Goal: Information Seeking & Learning: Learn about a topic

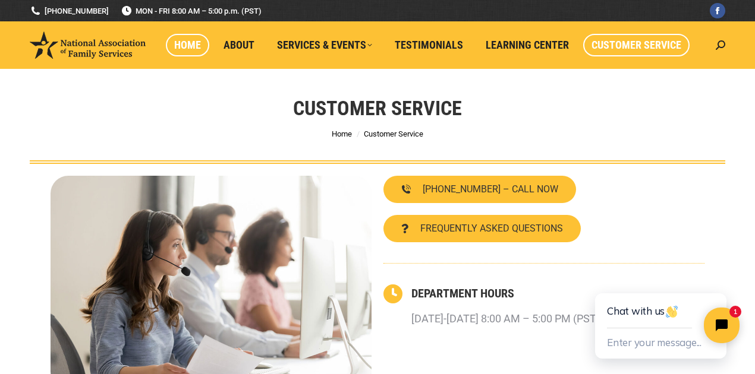
click at [191, 45] on span "Home" at bounding box center [187, 45] width 27 height 13
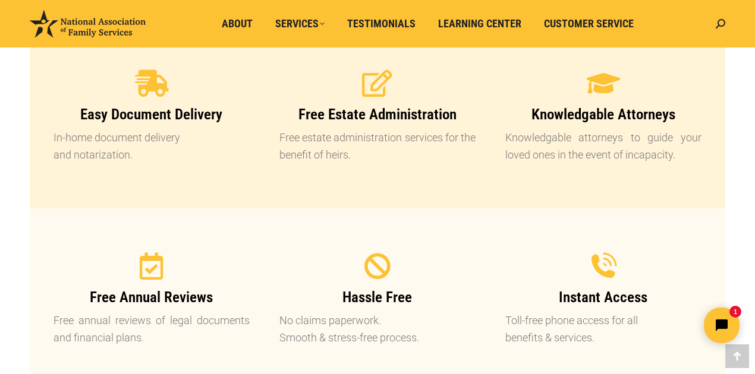
scroll to position [1308, 0]
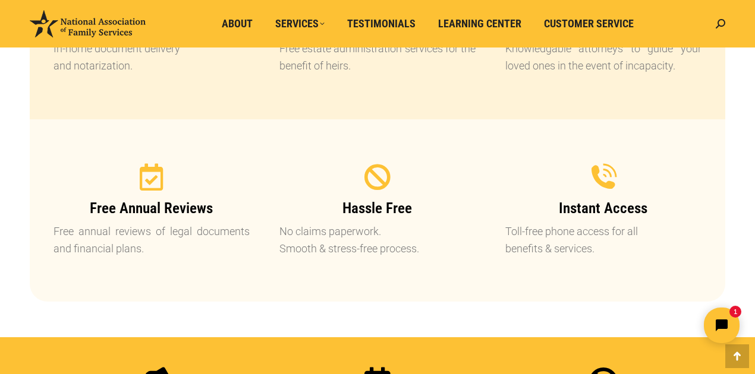
click at [143, 212] on span "Free Annual Reviews" at bounding box center [151, 208] width 123 height 17
click at [149, 178] on icon at bounding box center [152, 178] width 30 height 30
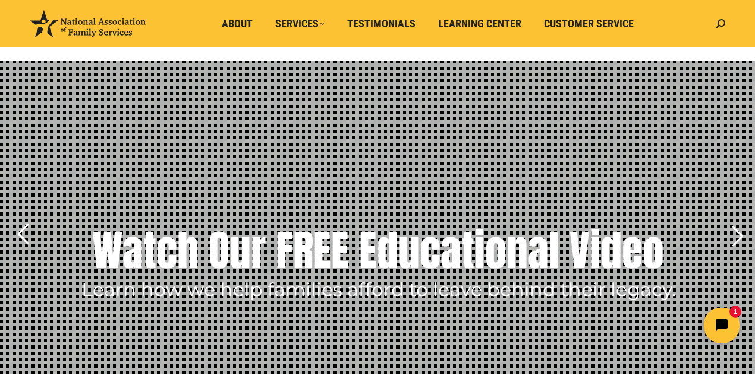
scroll to position [0, 0]
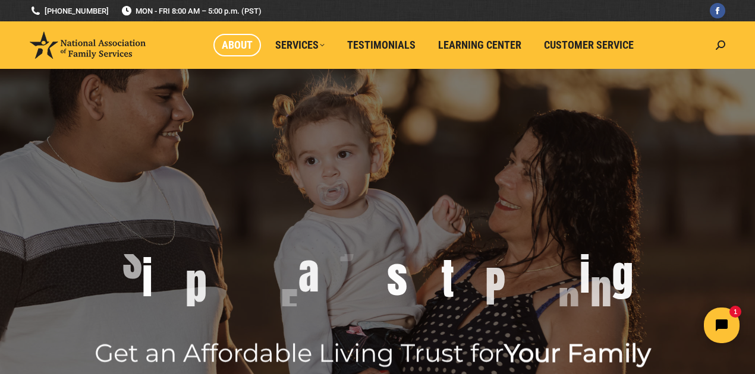
click at [251, 49] on span "About" at bounding box center [237, 45] width 31 height 13
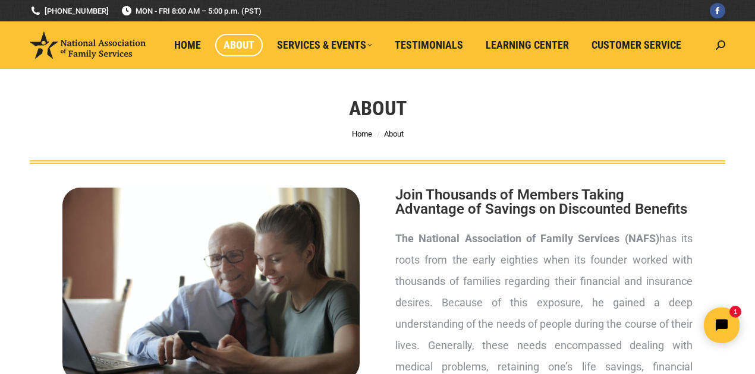
drag, startPoint x: 733, startPoint y: 311, endPoint x: 724, endPoint y: 292, distance: 21.0
click at [724, 298] on html "1" at bounding box center [647, 326] width 204 height 56
click at [511, 43] on span "Learning Center" at bounding box center [527, 45] width 83 height 13
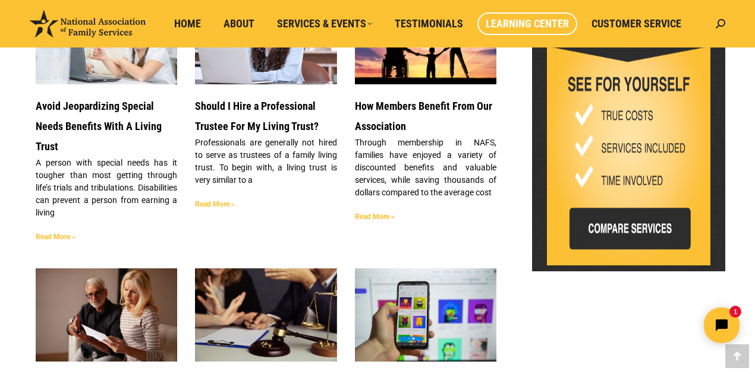
scroll to position [713, 0]
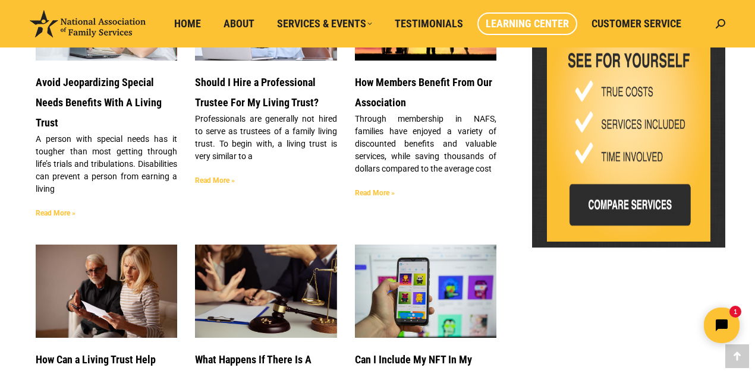
click at [299, 159] on p "Professionals are generally not hired to serve as trustees of a family living t…" at bounding box center [265, 138] width 141 height 50
click at [395, 197] on link "Read More »" at bounding box center [375, 193] width 40 height 8
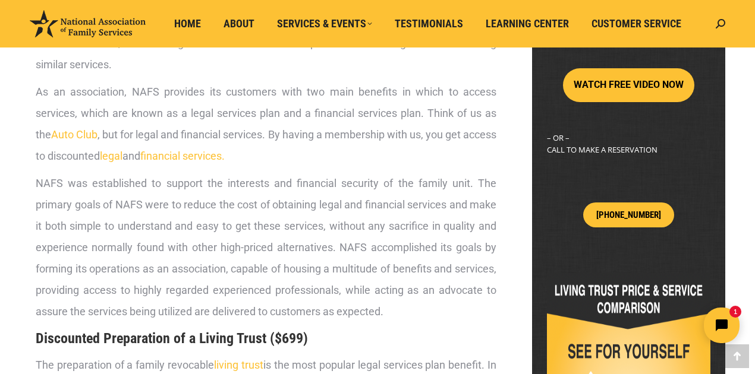
scroll to position [436, 0]
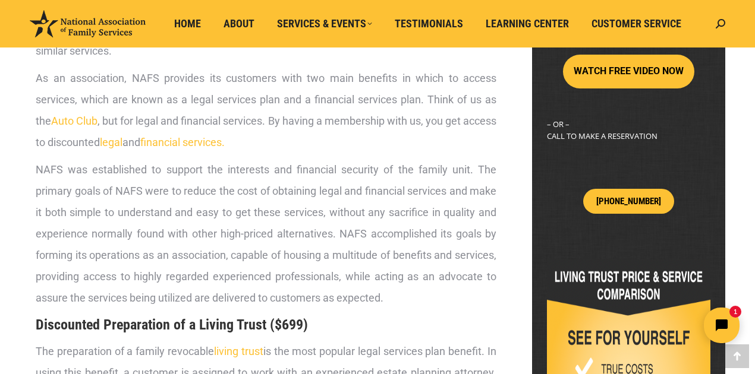
click at [204, 138] on link "financial services." at bounding box center [182, 142] width 84 height 12
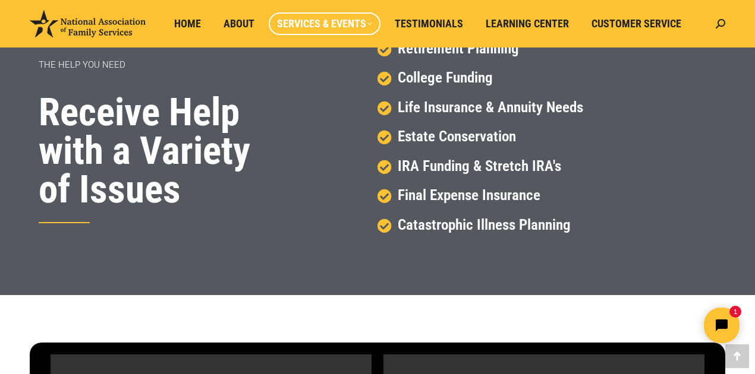
scroll to position [591, 0]
